Goal: Task Accomplishment & Management: Use online tool/utility

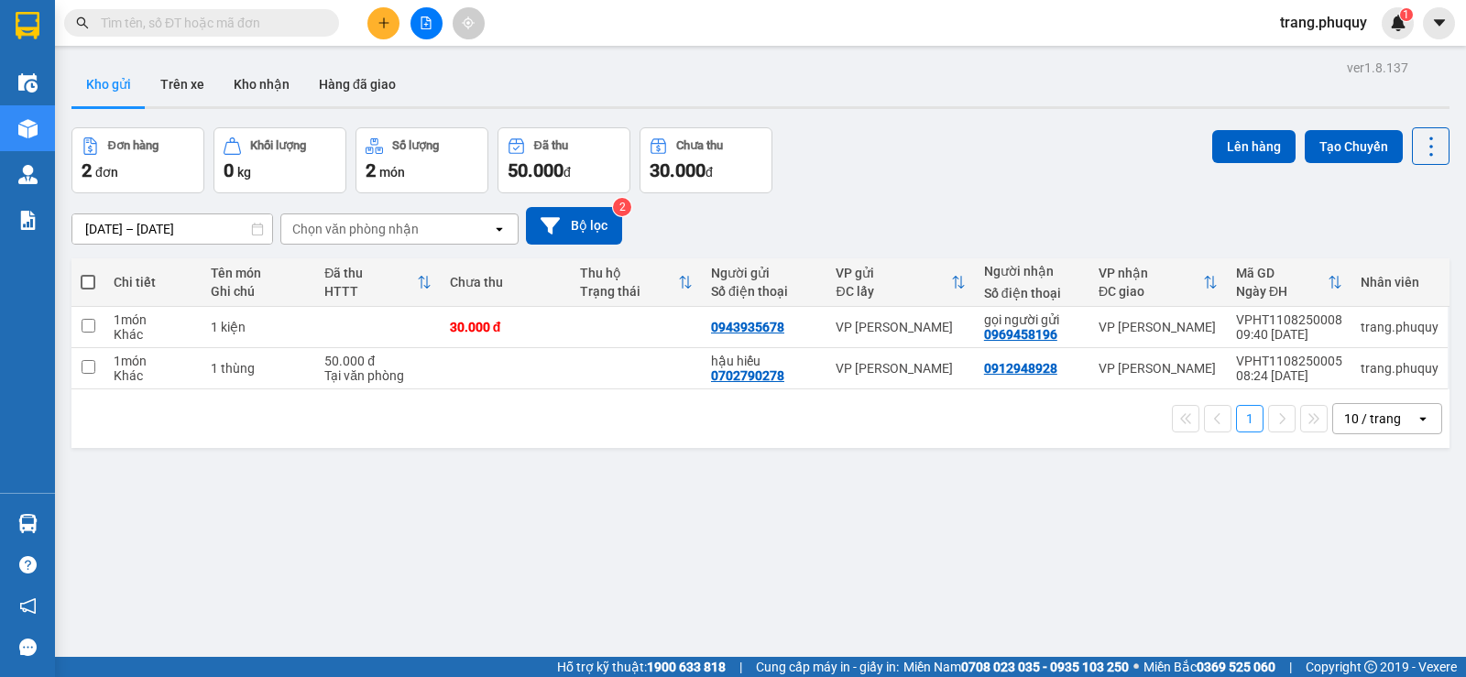
click at [425, 26] on icon "file-add" at bounding box center [426, 22] width 13 height 13
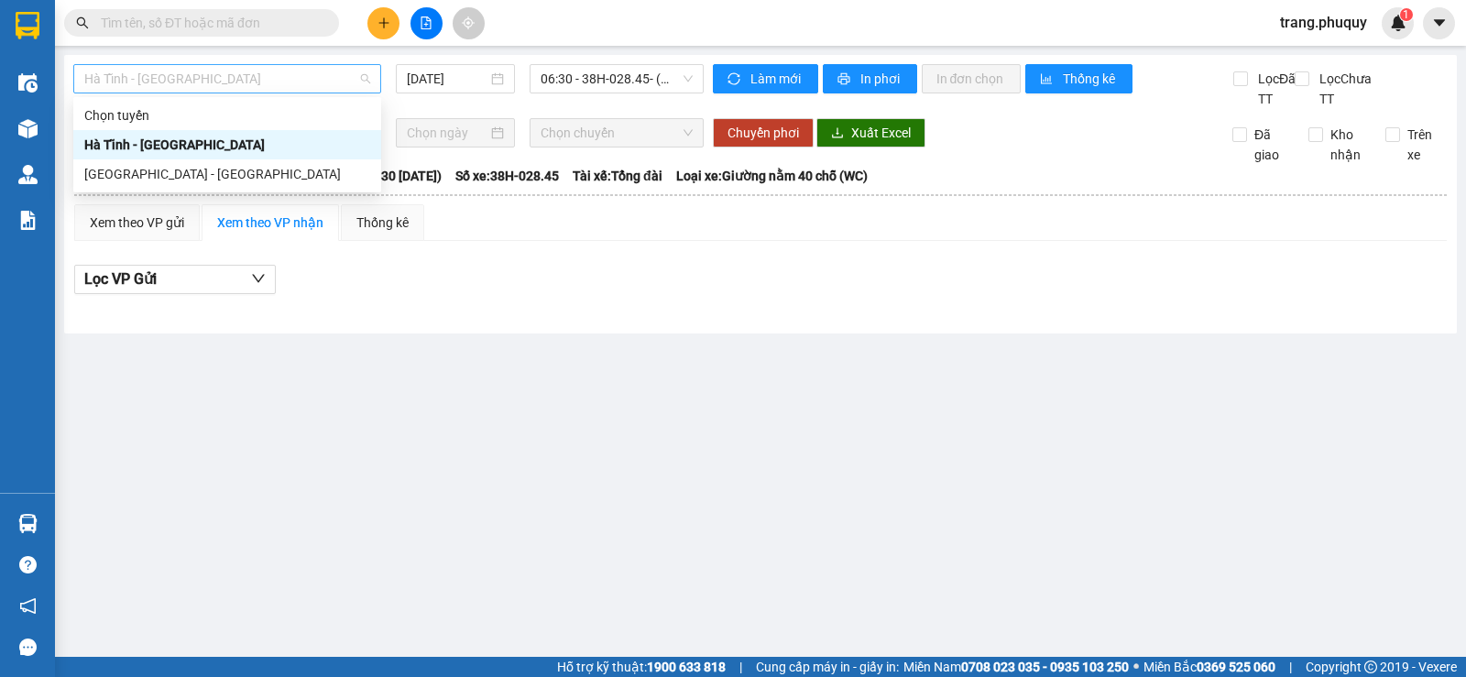
click at [140, 72] on span "Hà Tĩnh - [GEOGRAPHIC_DATA]" at bounding box center [227, 78] width 286 height 27
click at [145, 170] on div "[GEOGRAPHIC_DATA] - [GEOGRAPHIC_DATA]" at bounding box center [227, 174] width 286 height 20
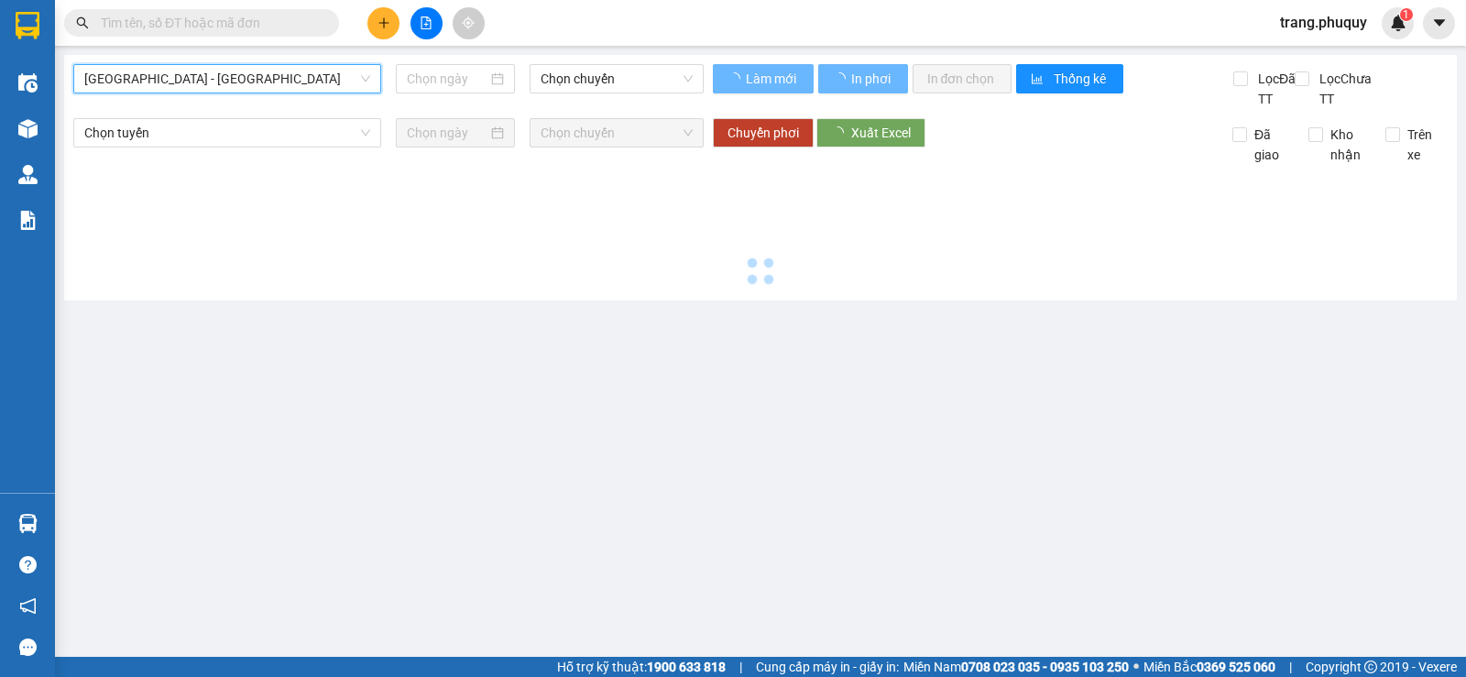
type input "[DATE]"
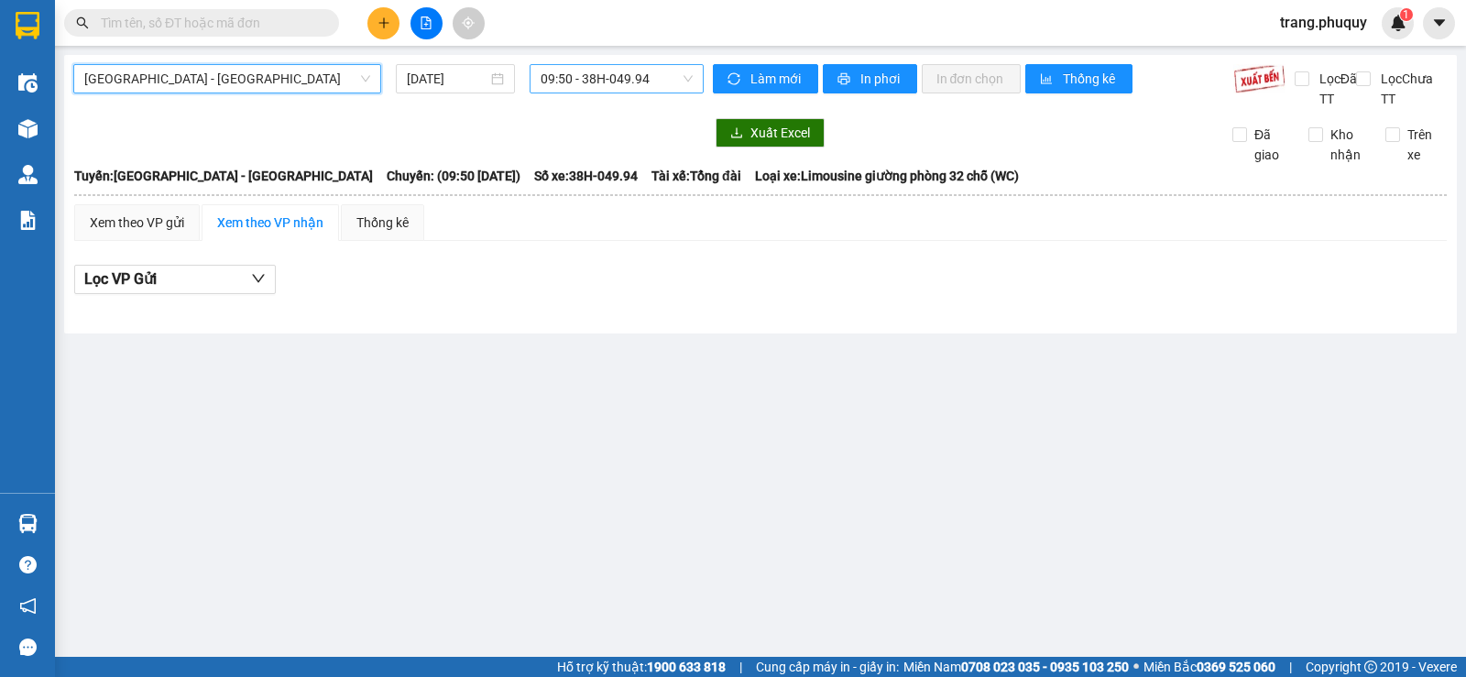
click at [619, 77] on span "09:50 - 38H-049.94" at bounding box center [616, 78] width 151 height 27
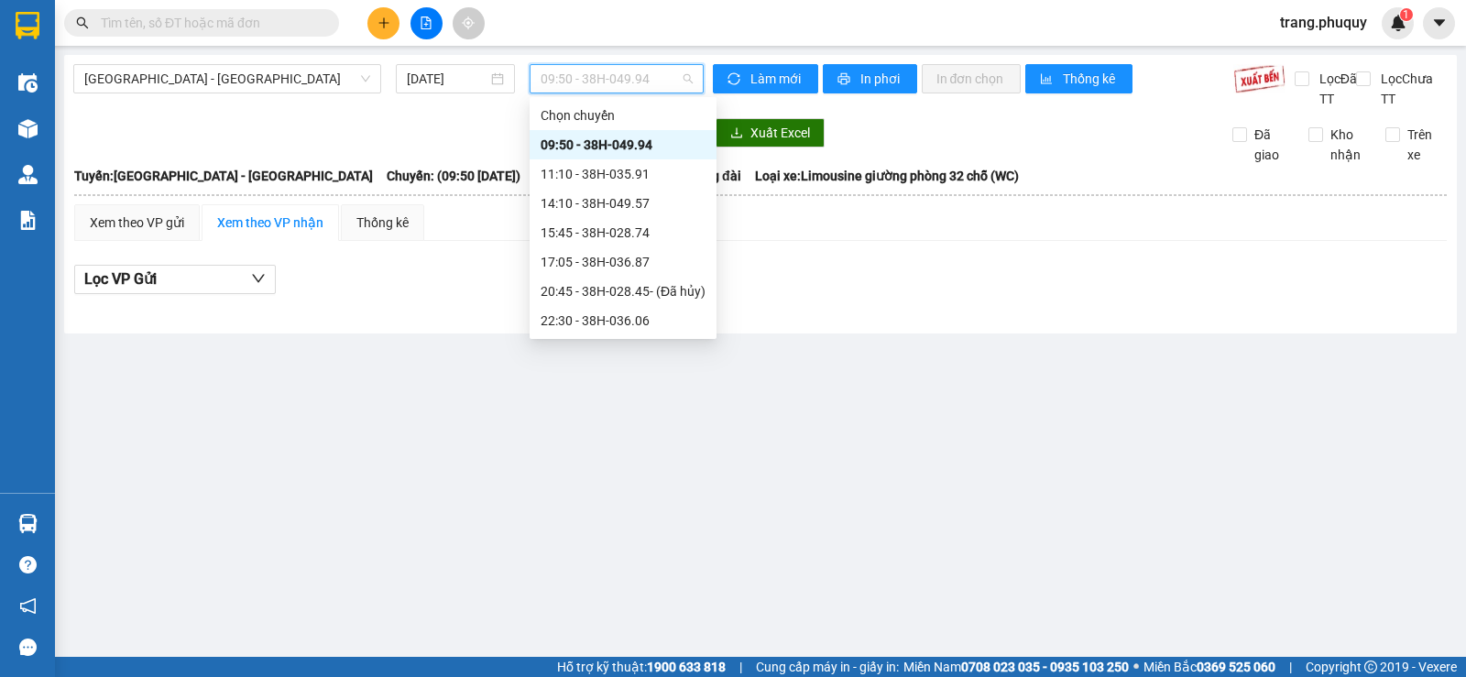
click at [636, 143] on div "09:50 - 38H-049.94" at bounding box center [623, 145] width 165 height 20
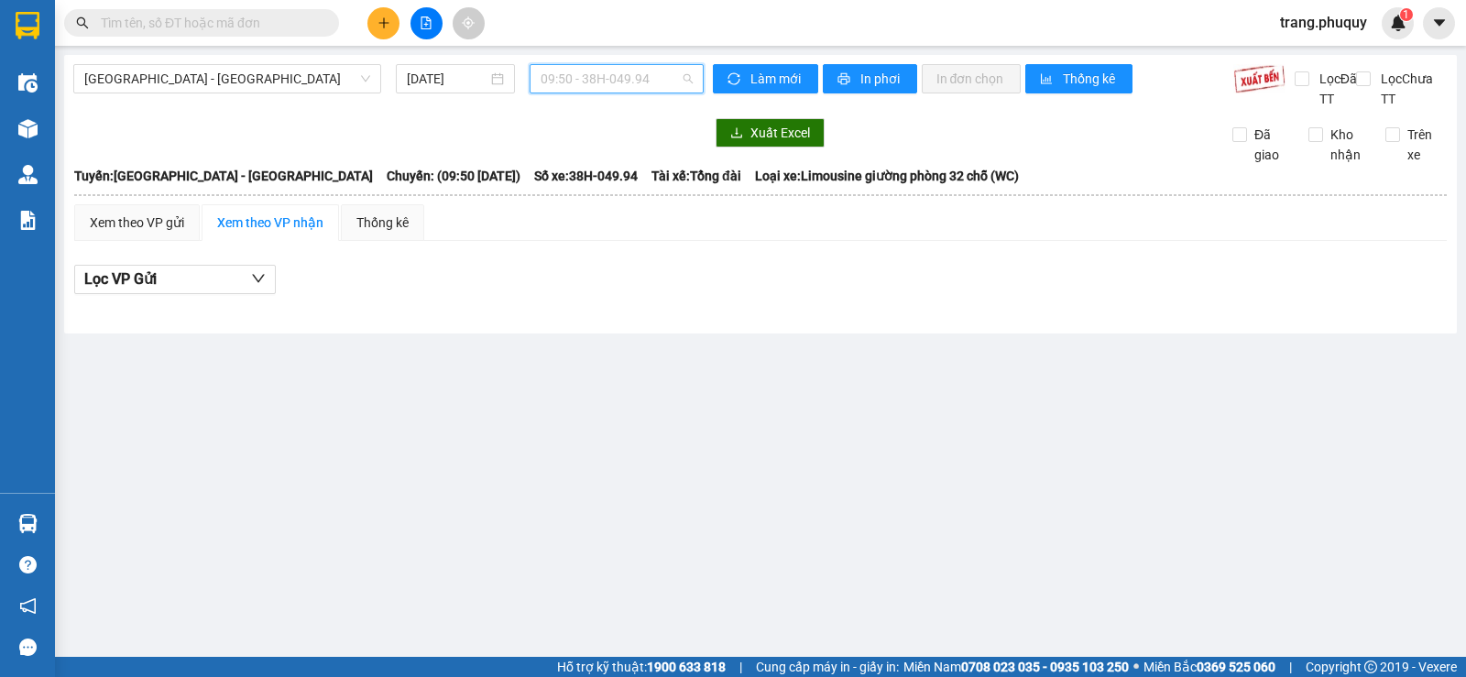
click at [634, 81] on span "09:50 - 38H-049.94" at bounding box center [616, 78] width 151 height 27
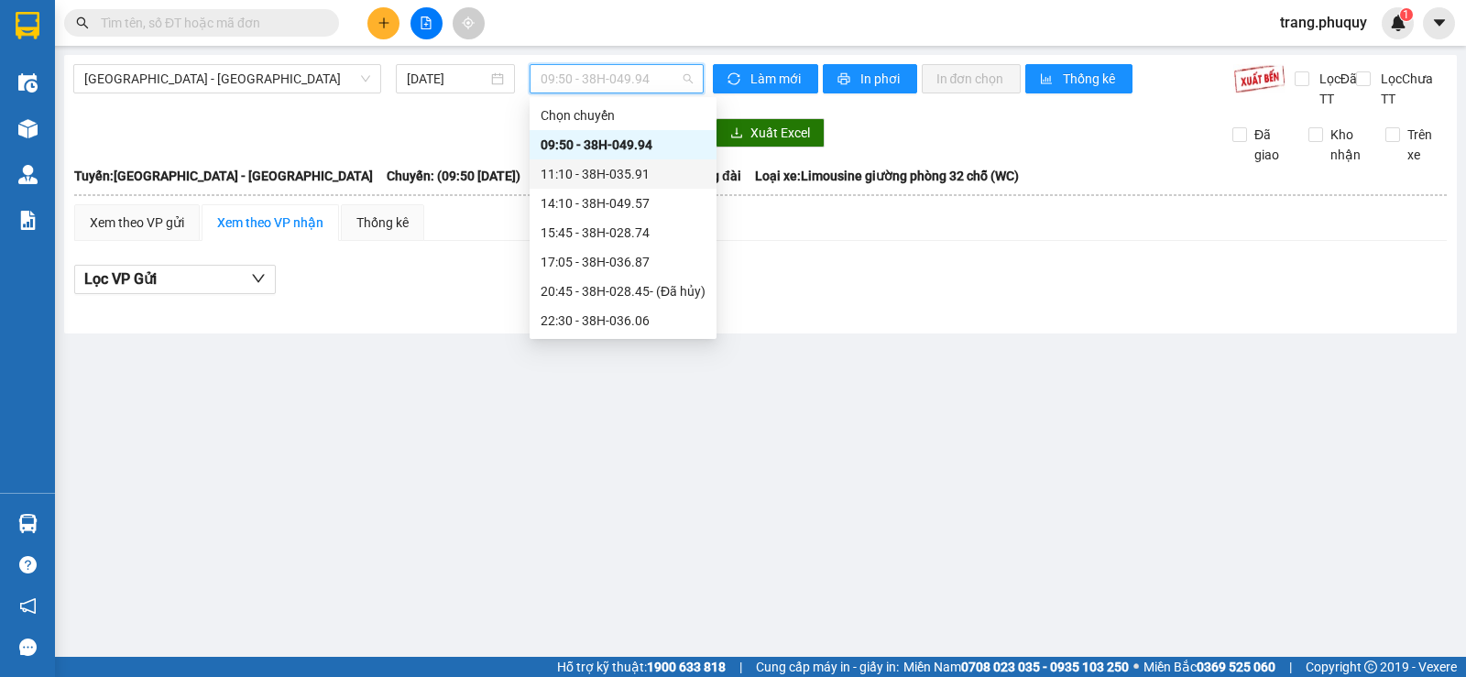
click at [629, 174] on div "11:10 - 38H-035.91" at bounding box center [623, 174] width 165 height 20
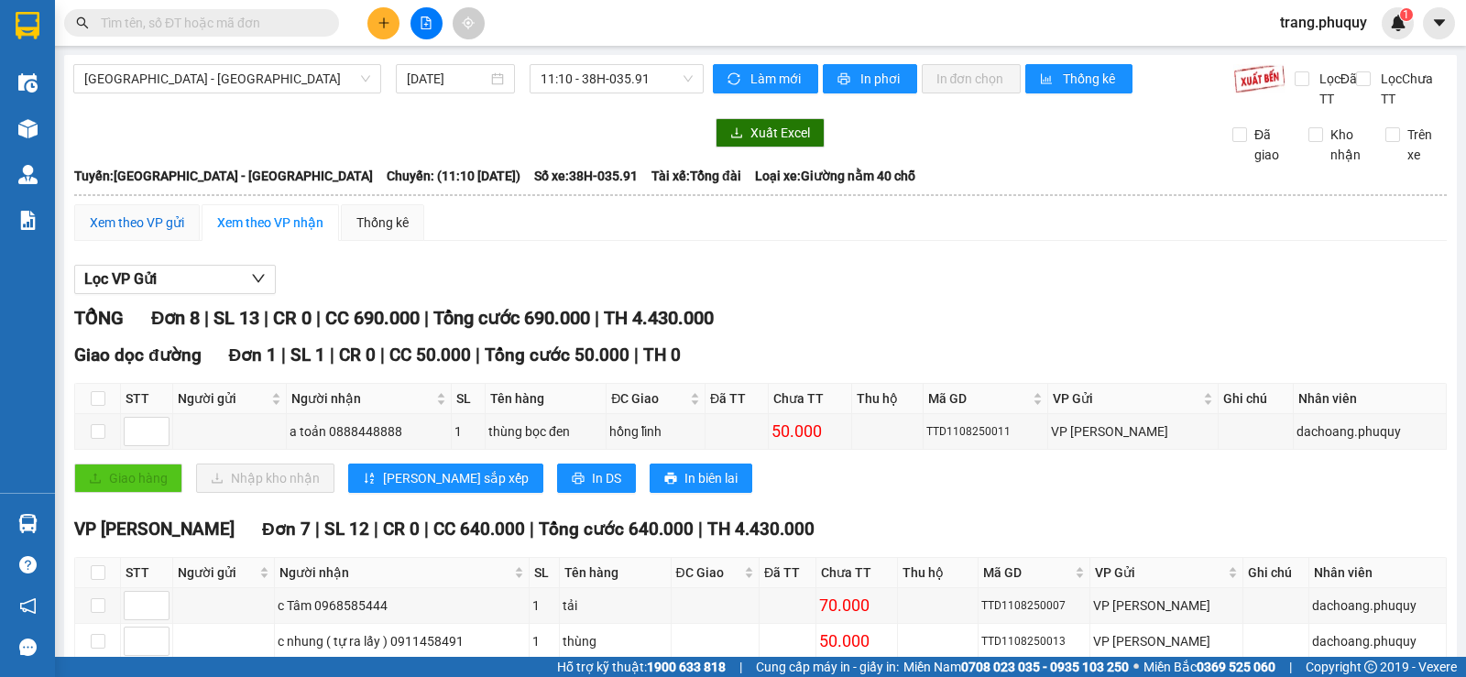
click at [146, 217] on div "Xem theo VP gửi" at bounding box center [137, 223] width 94 height 20
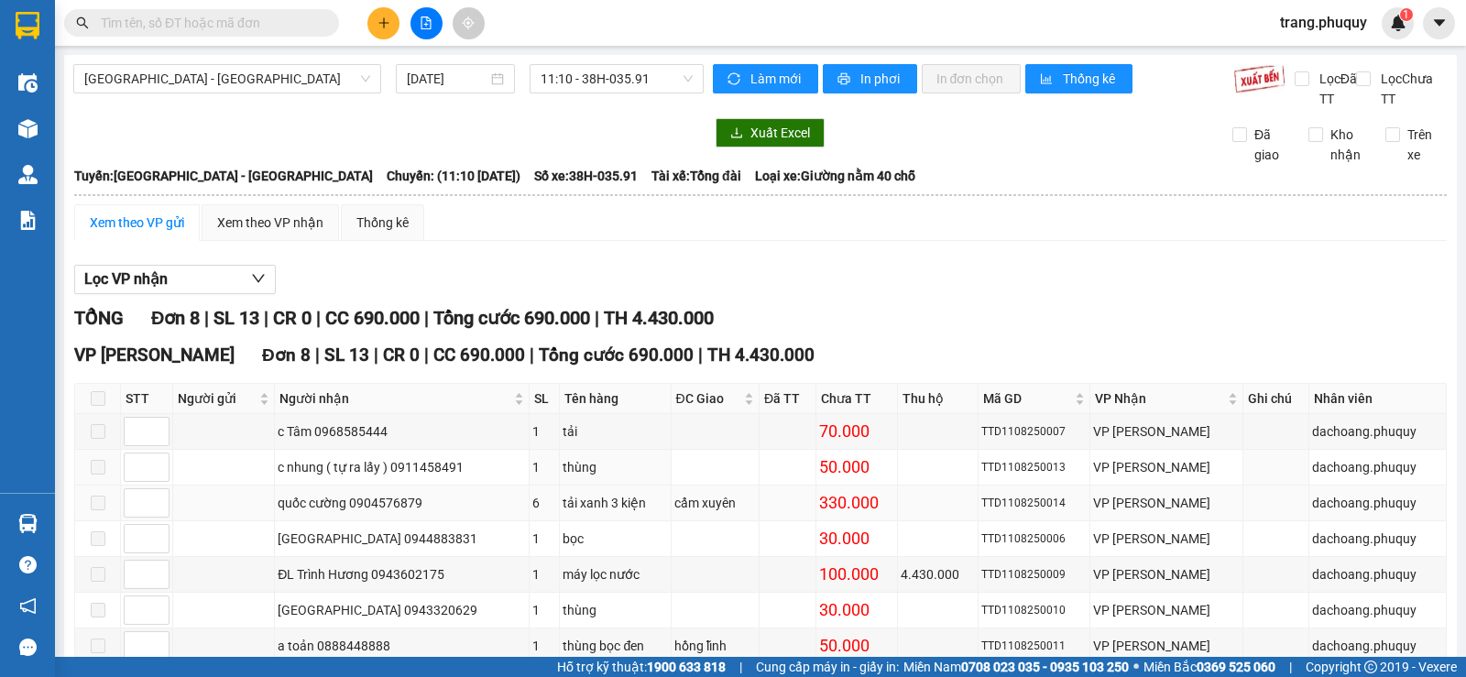
scroll to position [137, 0]
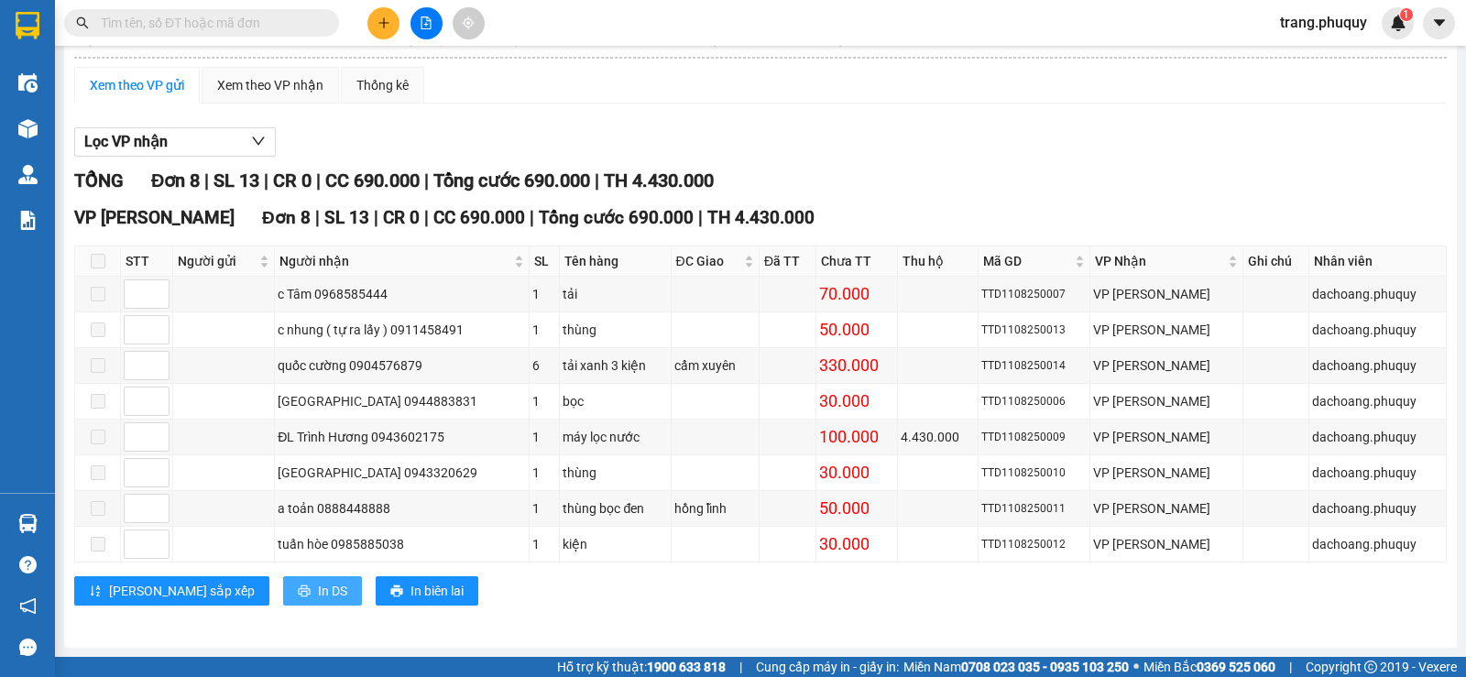
click at [318, 586] on span "In DS" at bounding box center [332, 591] width 29 height 20
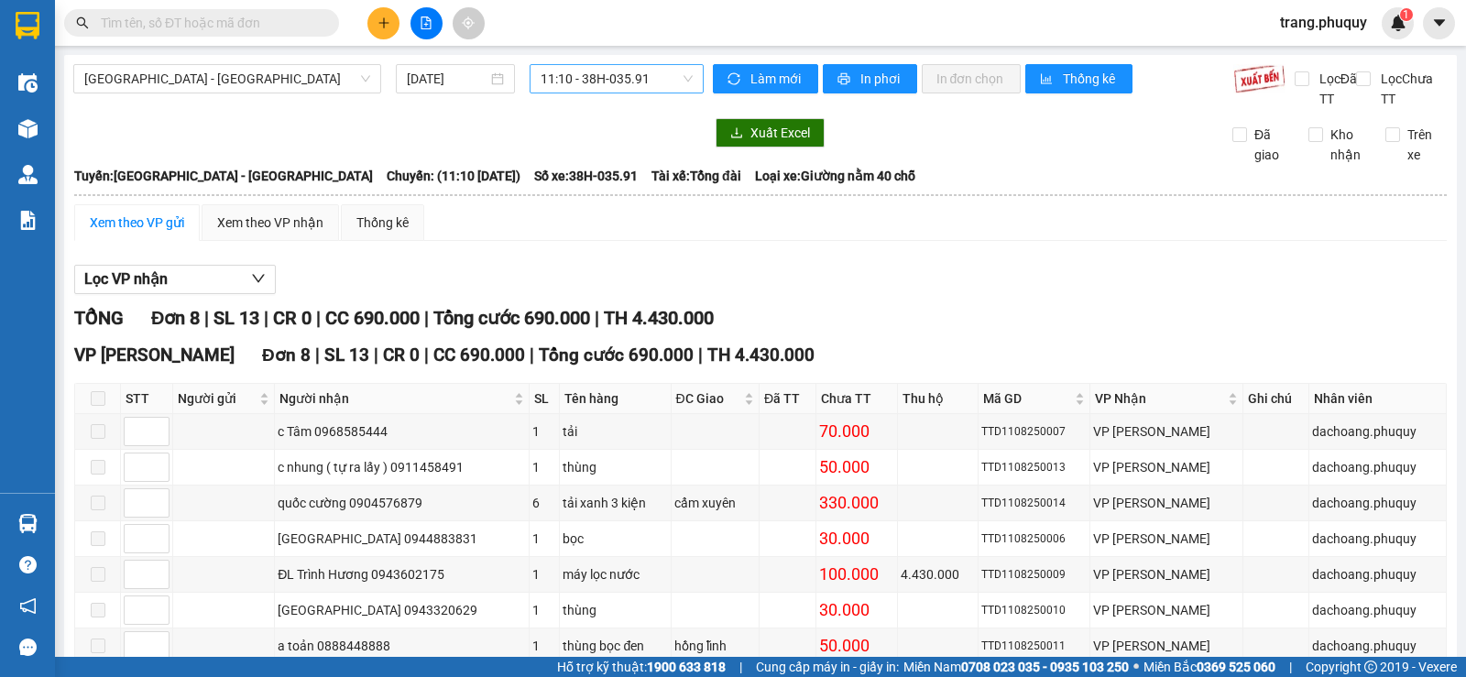
click at [565, 77] on span "11:10 - 38H-035.91" at bounding box center [616, 78] width 151 height 27
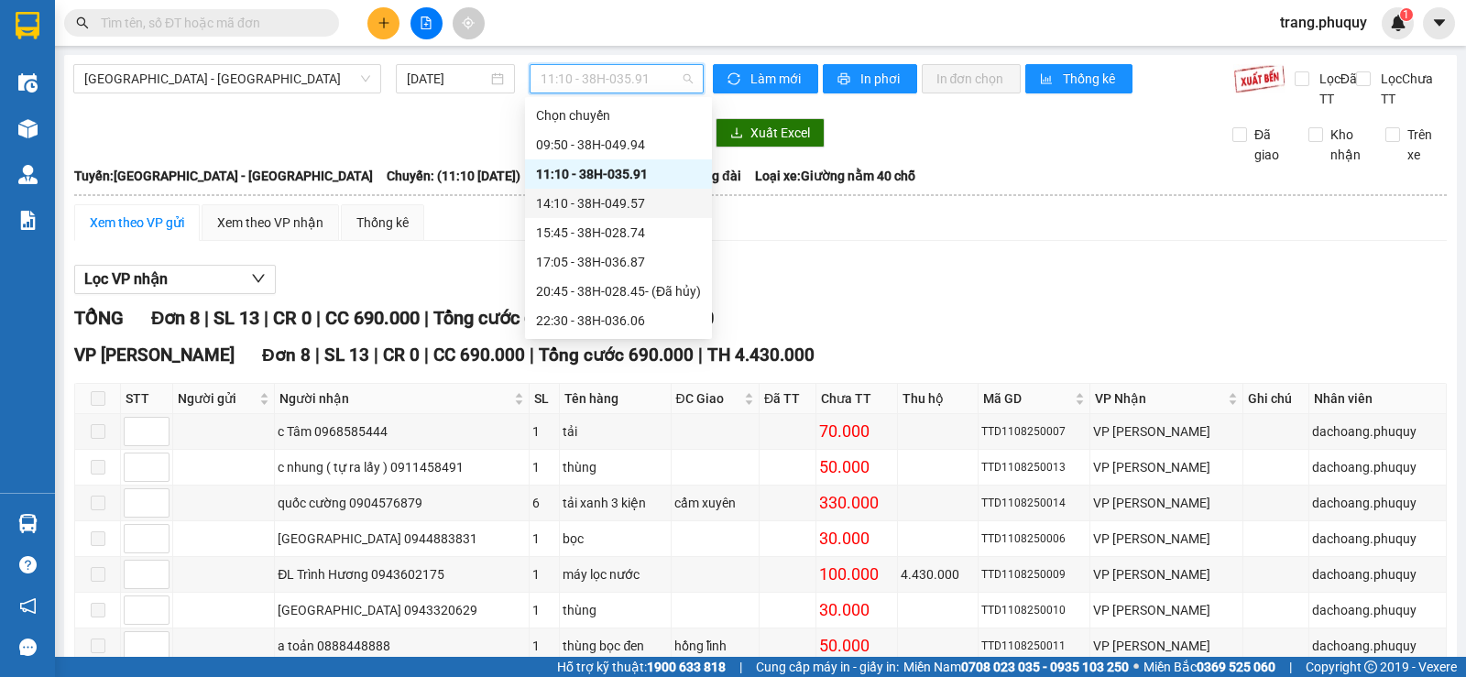
click at [622, 197] on div "14:10 - 38H-049.57" at bounding box center [618, 203] width 165 height 20
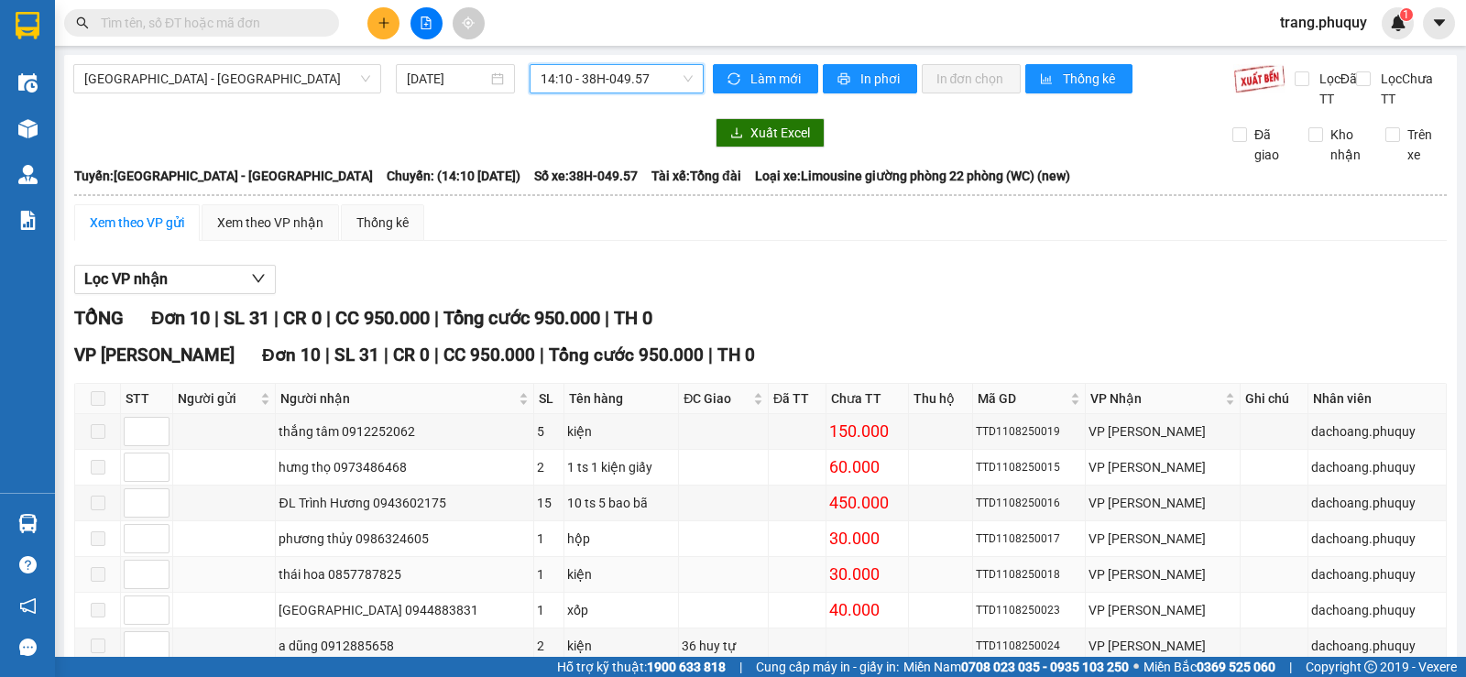
scroll to position [209, 0]
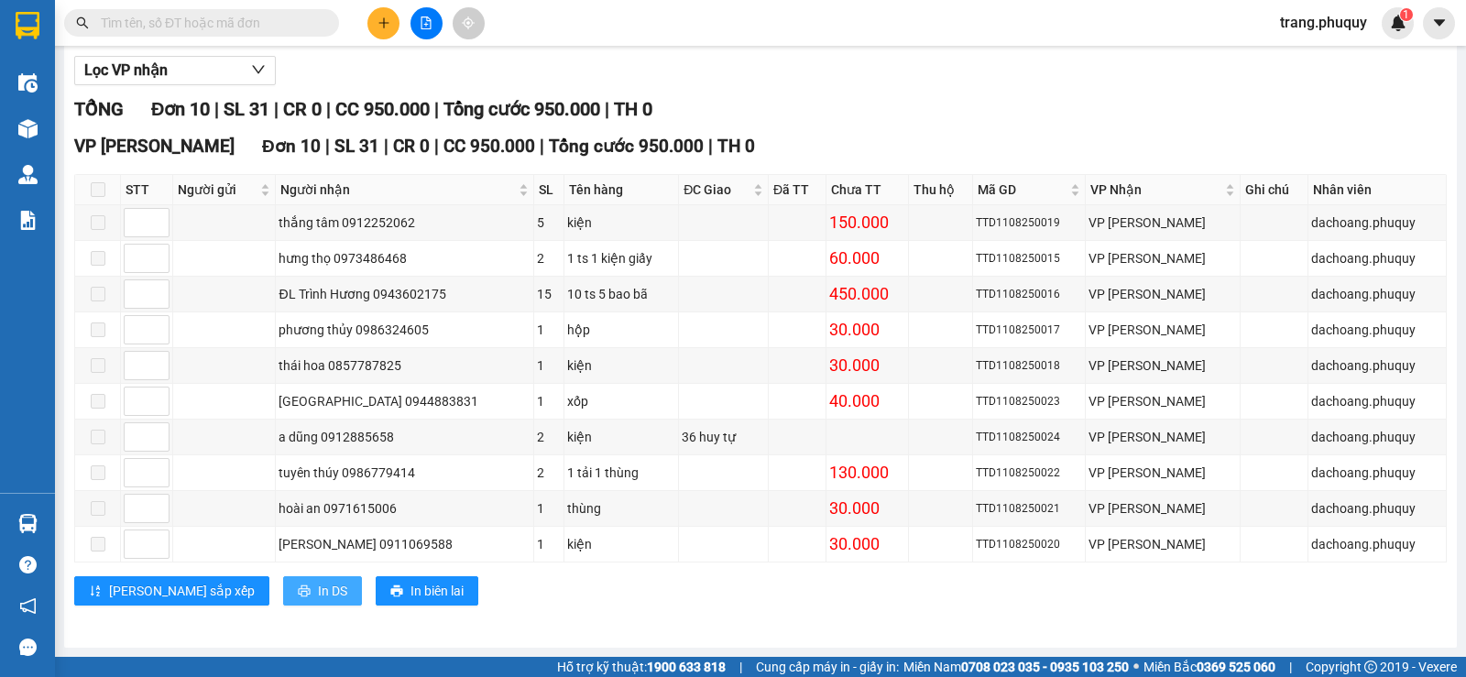
click at [318, 590] on span "In DS" at bounding box center [332, 591] width 29 height 20
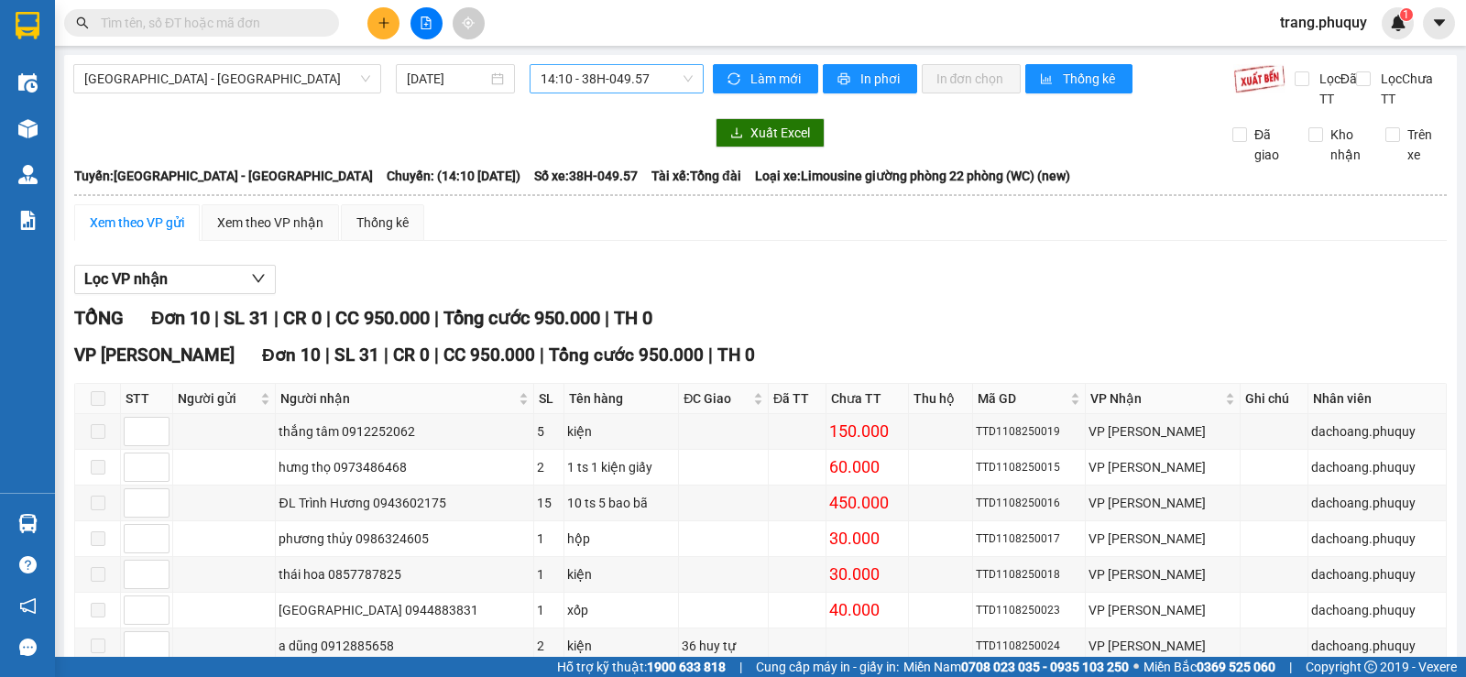
click at [568, 83] on span "14:10 - 38H-049.57" at bounding box center [616, 78] width 151 height 27
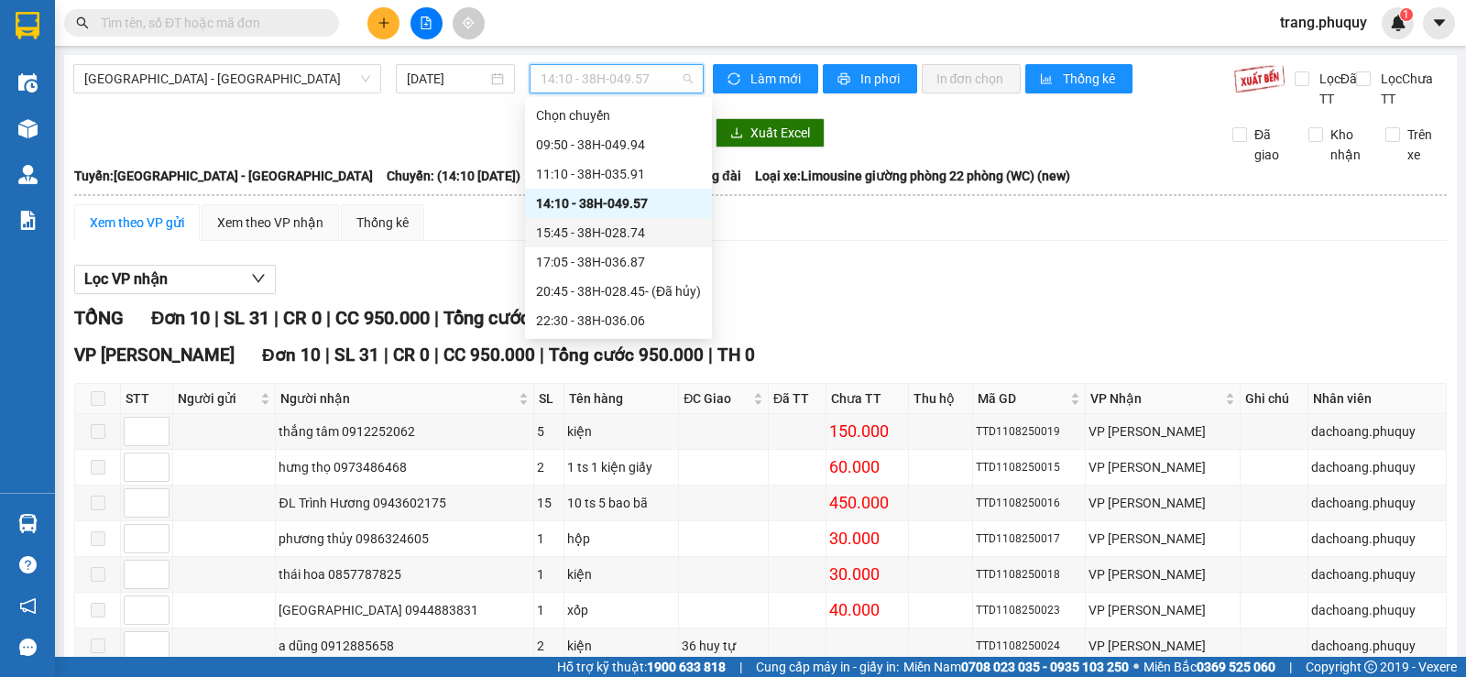
click at [618, 234] on div "15:45 - 38H-028.74" at bounding box center [618, 233] width 165 height 20
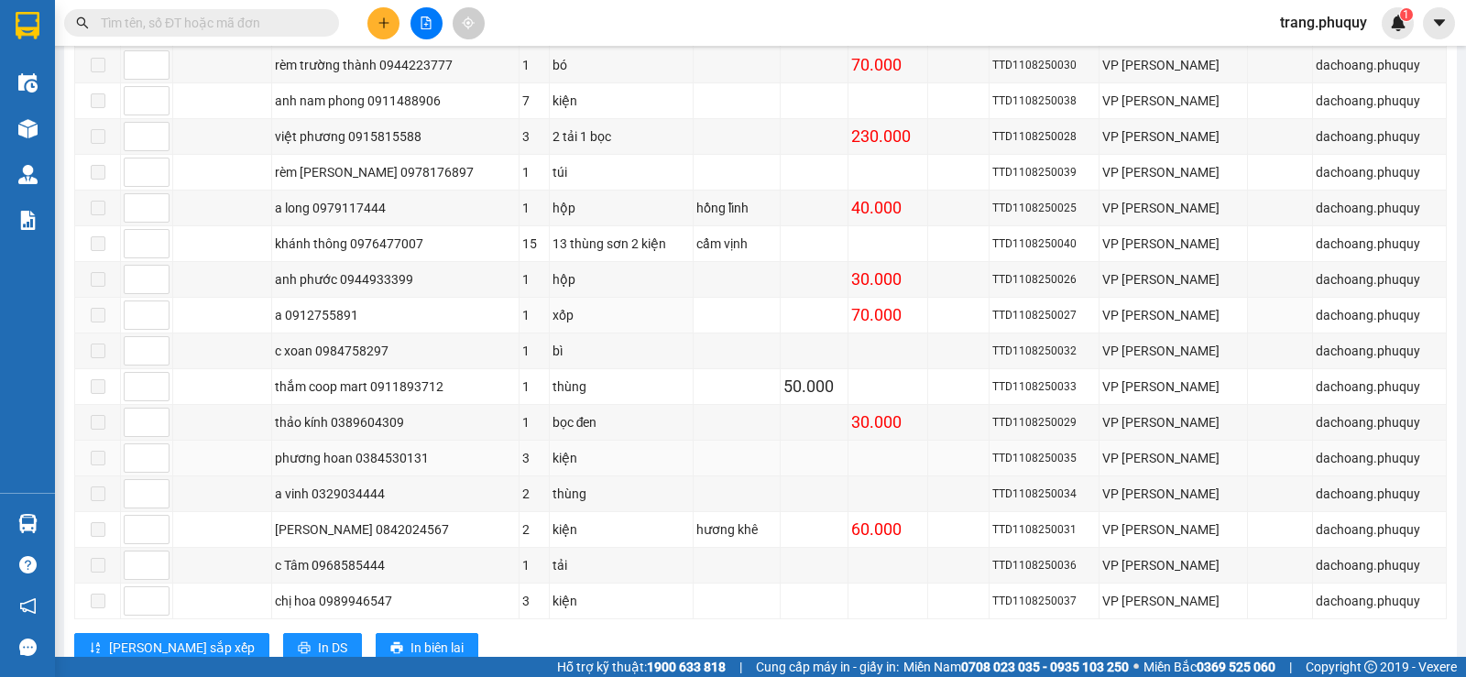
scroll to position [423, 0]
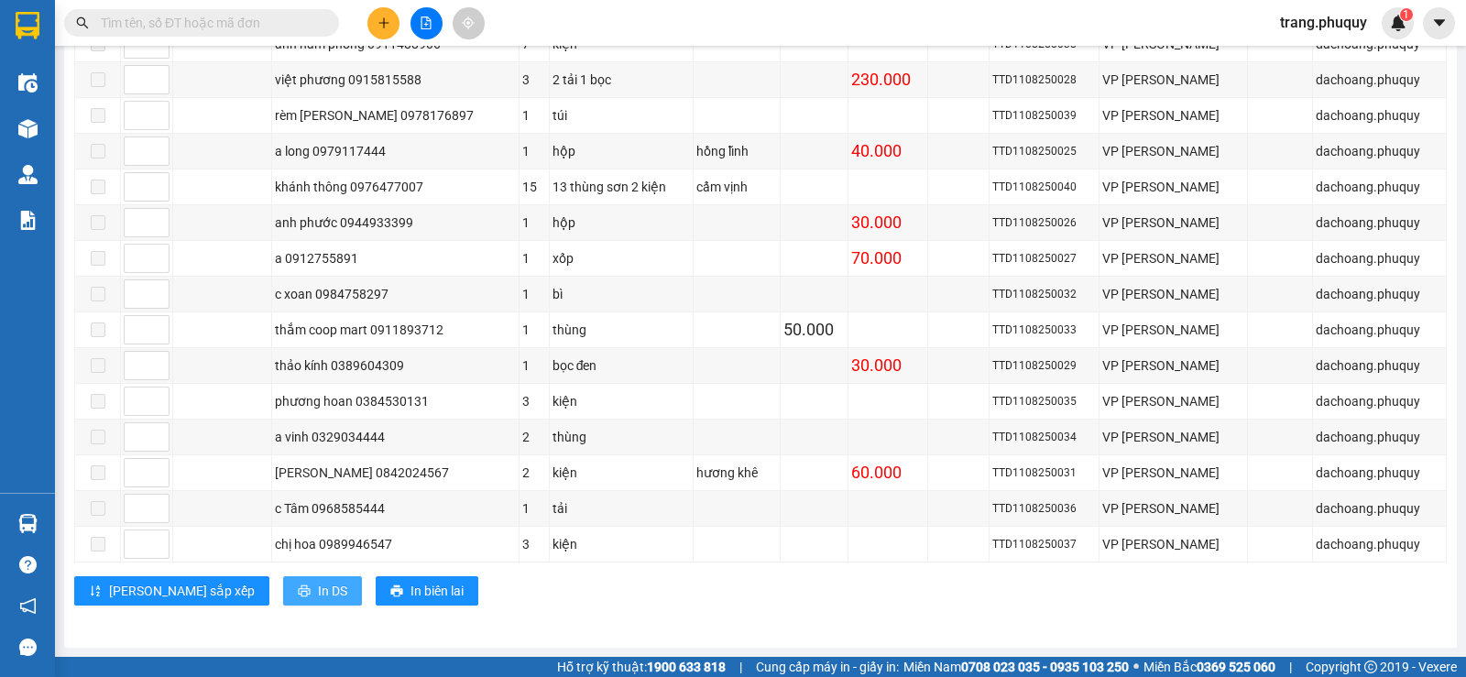
click at [283, 583] on button "In DS" at bounding box center [322, 590] width 79 height 29
